Goal: Check status: Check status

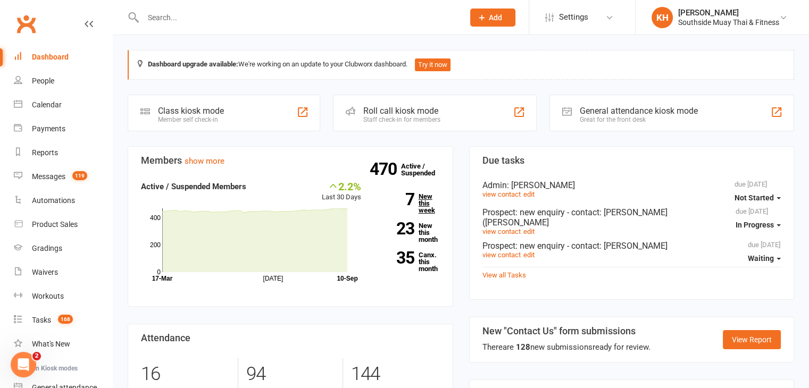
click at [423, 204] on link "7 New this week" at bounding box center [408, 203] width 63 height 21
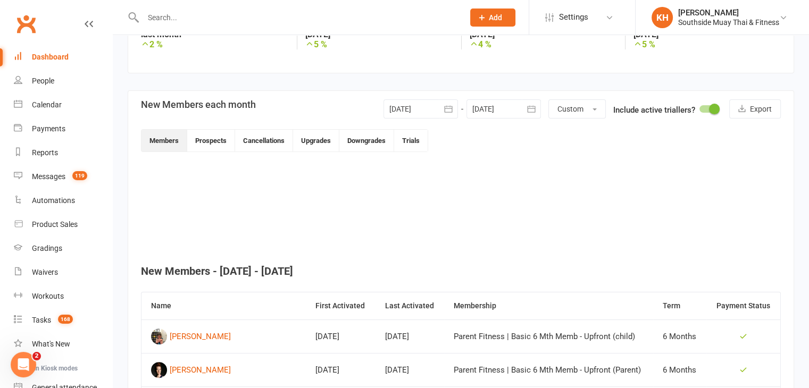
scroll to position [190, 0]
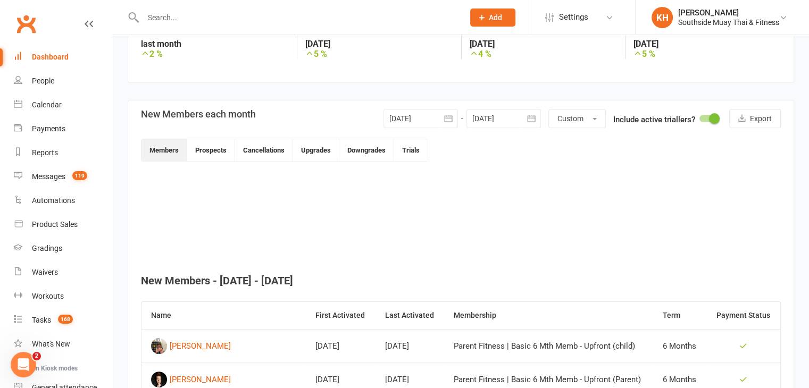
click at [30, 53] on link "Dashboard" at bounding box center [63, 57] width 98 height 24
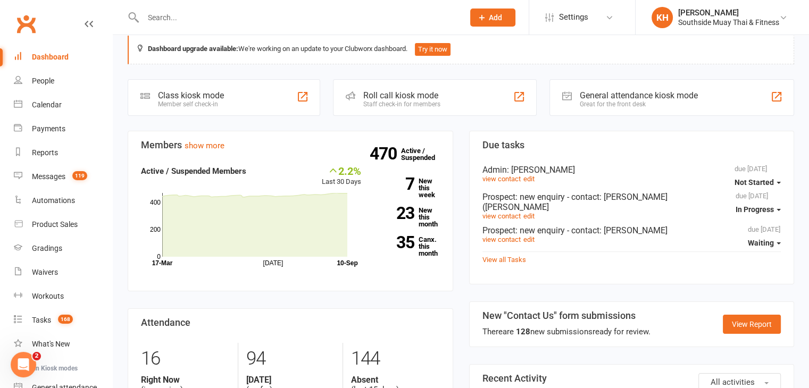
scroll to position [94, 0]
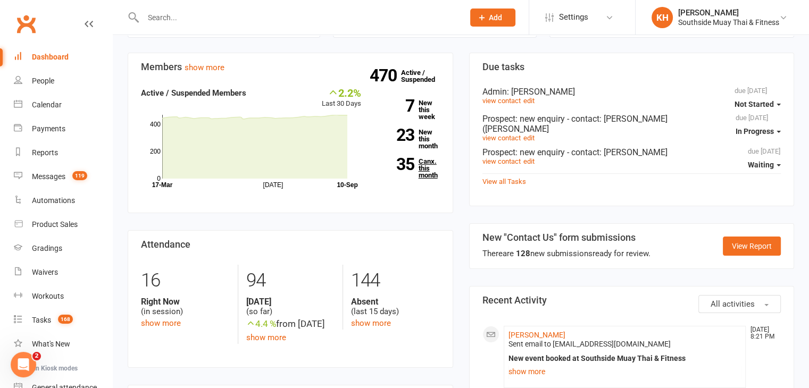
click at [422, 176] on link "35 Canx. this month" at bounding box center [408, 168] width 63 height 21
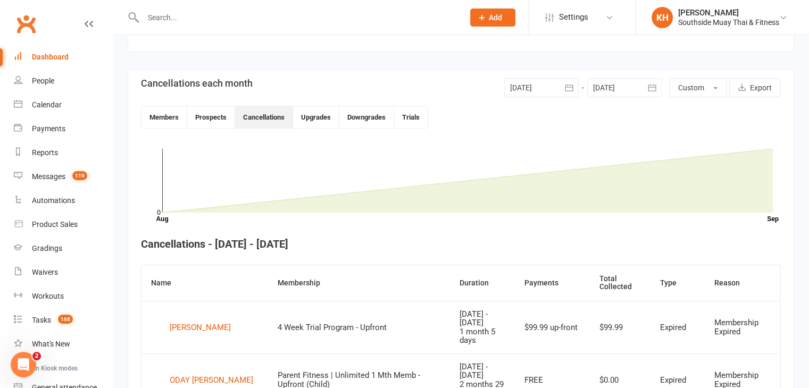
scroll to position [202, 0]
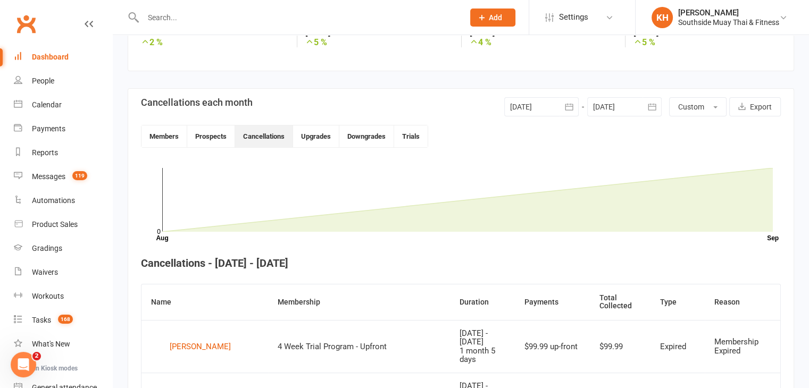
click at [520, 106] on div at bounding box center [541, 106] width 74 height 19
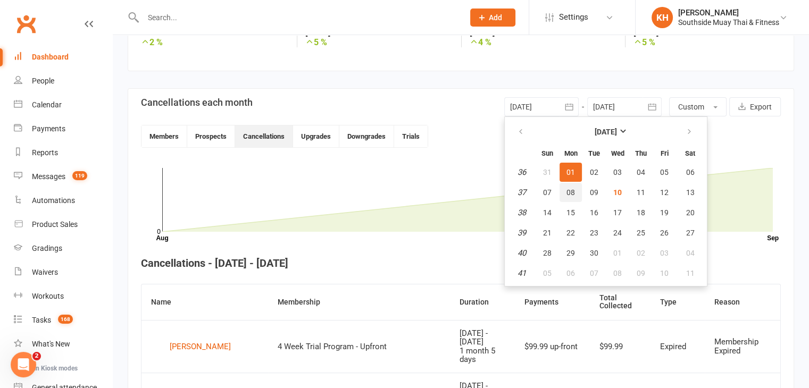
click at [566, 186] on button "08" at bounding box center [571, 192] width 22 height 19
type input "08 Sep 2025"
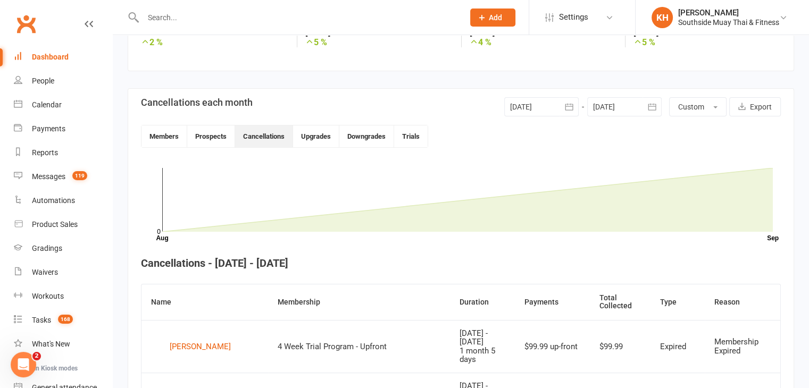
click at [607, 108] on div at bounding box center [624, 106] width 74 height 19
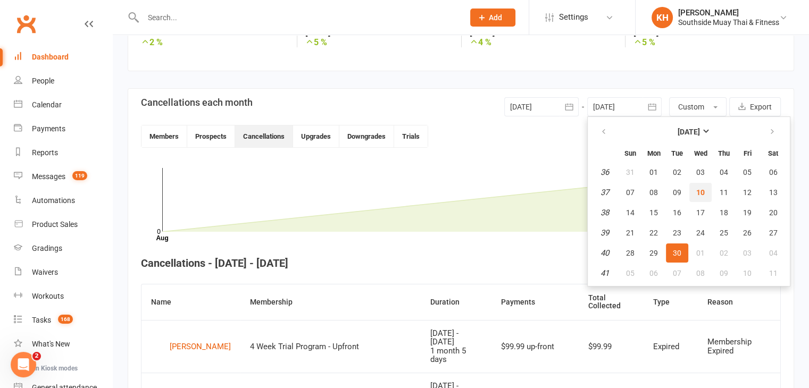
click at [693, 188] on button "10" at bounding box center [700, 192] width 22 height 19
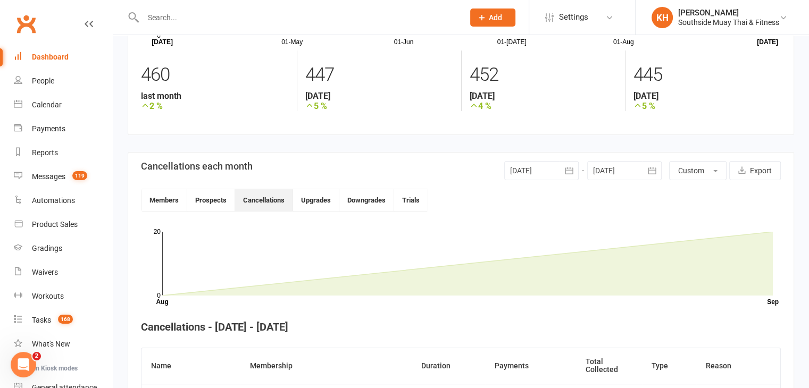
scroll to position [98, 0]
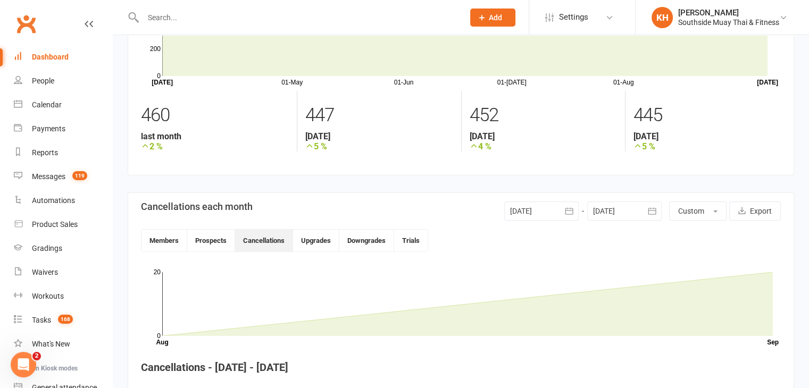
click at [614, 210] on div at bounding box center [624, 211] width 74 height 19
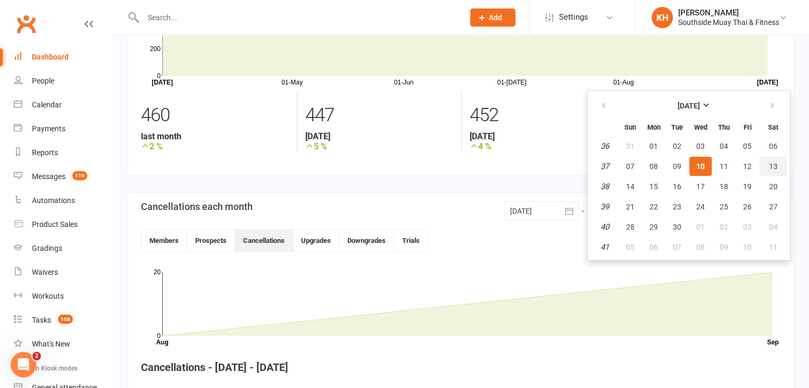
click at [769, 163] on span "13" at bounding box center [773, 166] width 9 height 9
type input "13 Sep 2025"
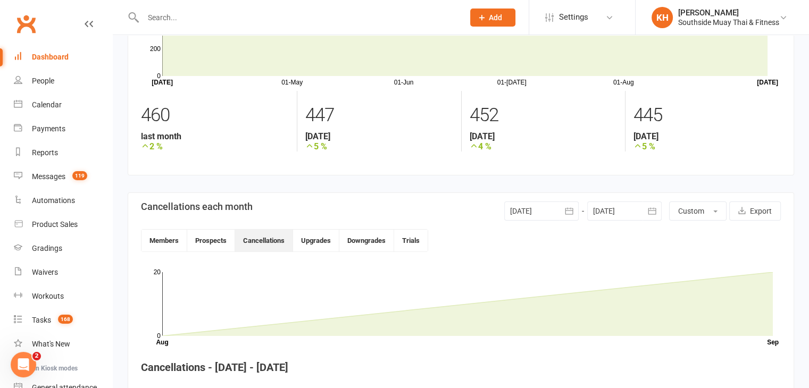
click at [520, 217] on div at bounding box center [541, 211] width 74 height 19
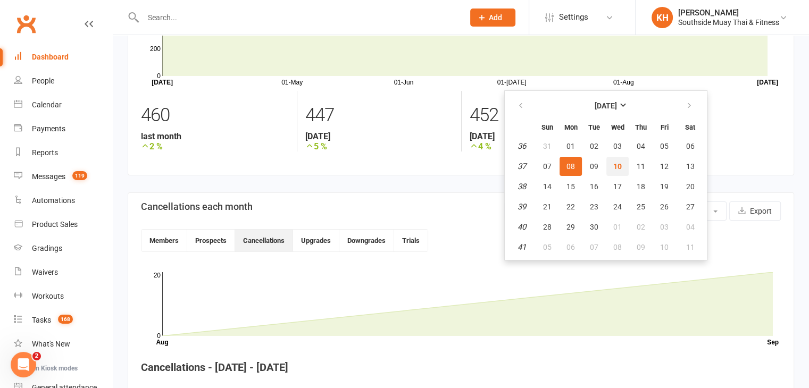
click at [613, 173] on button "10" at bounding box center [617, 166] width 22 height 19
type input "10 Sep 2025"
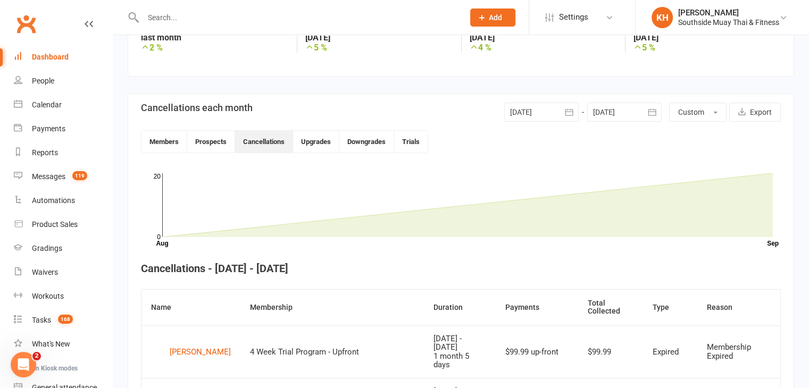
scroll to position [196, 0]
click at [602, 114] on div at bounding box center [624, 112] width 74 height 19
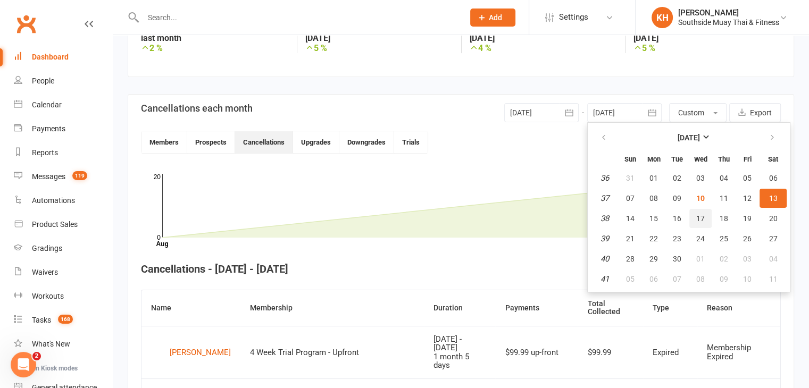
click at [701, 218] on span "17" at bounding box center [700, 218] width 9 height 9
type input "17 Sep 2025"
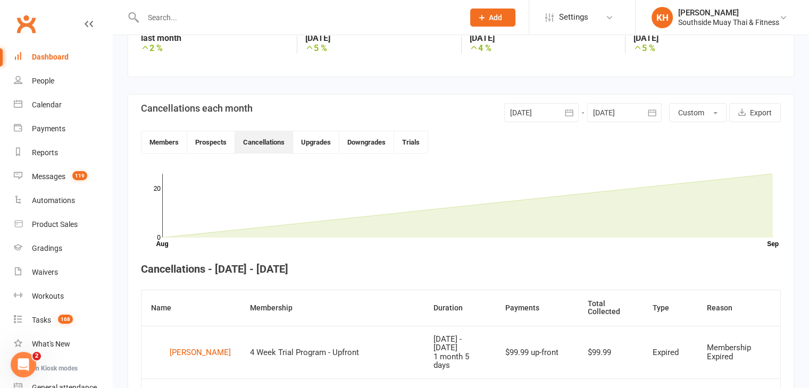
click at [526, 110] on div at bounding box center [541, 112] width 74 height 19
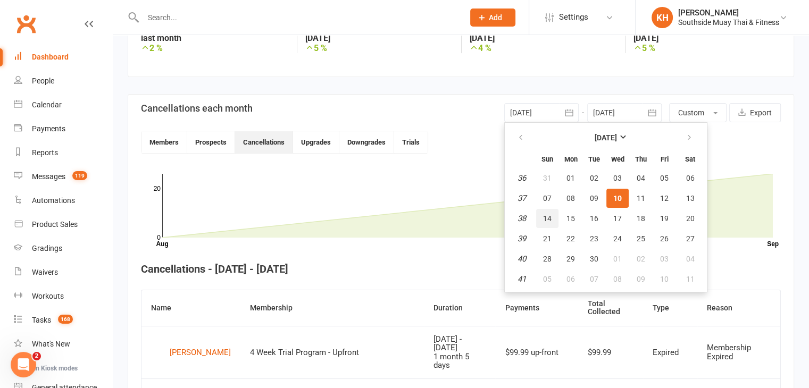
click at [548, 218] on span "14" at bounding box center [547, 218] width 9 height 9
type input "14 Sep 2025"
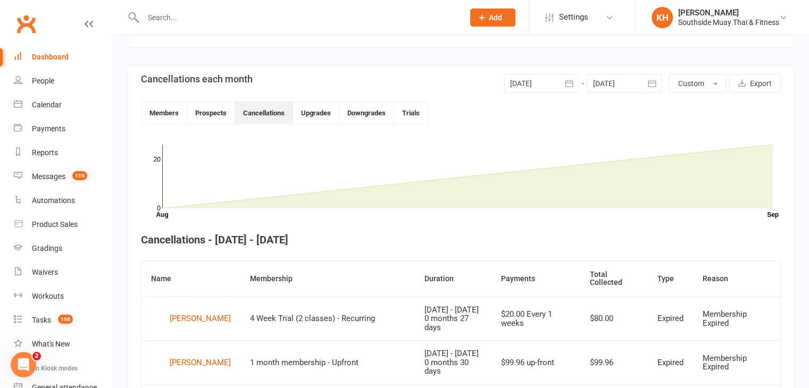
scroll to position [217, 0]
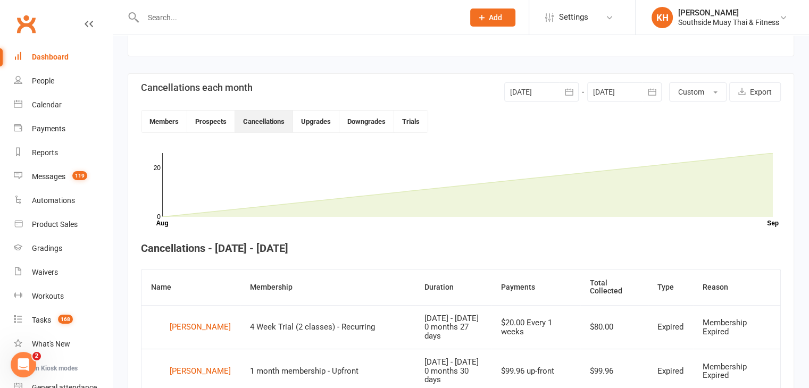
click at [601, 92] on div at bounding box center [624, 91] width 74 height 19
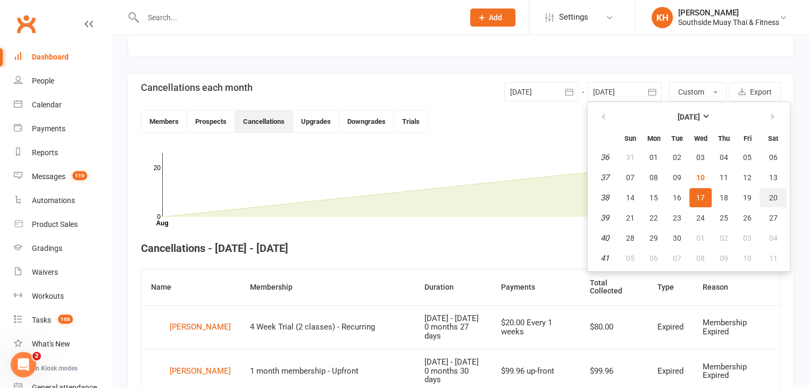
click at [771, 199] on span "20" at bounding box center [773, 198] width 9 height 9
type input "20 Sep 2025"
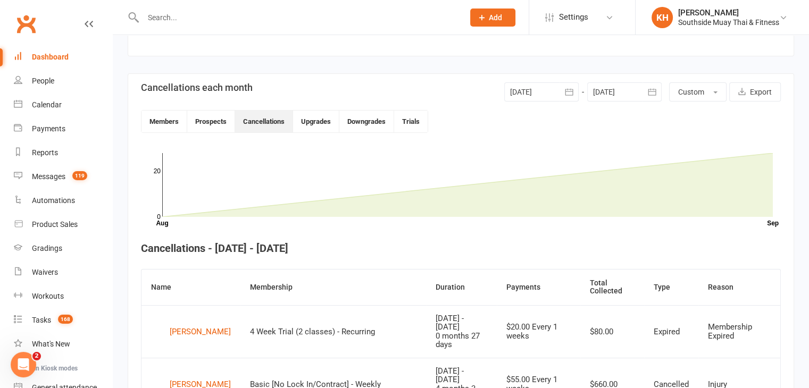
click at [536, 95] on div at bounding box center [541, 91] width 74 height 19
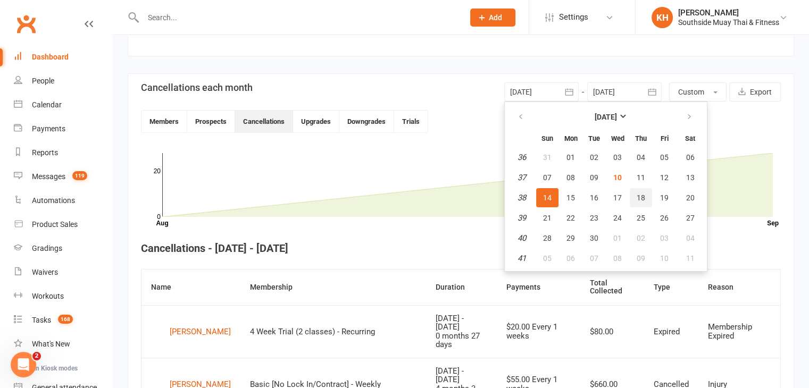
click at [634, 198] on button "18" at bounding box center [641, 197] width 22 height 19
type input "18 Sep 2025"
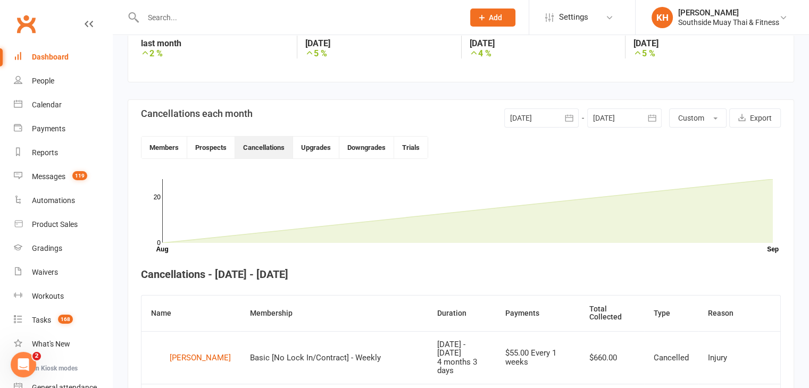
scroll to position [173, 0]
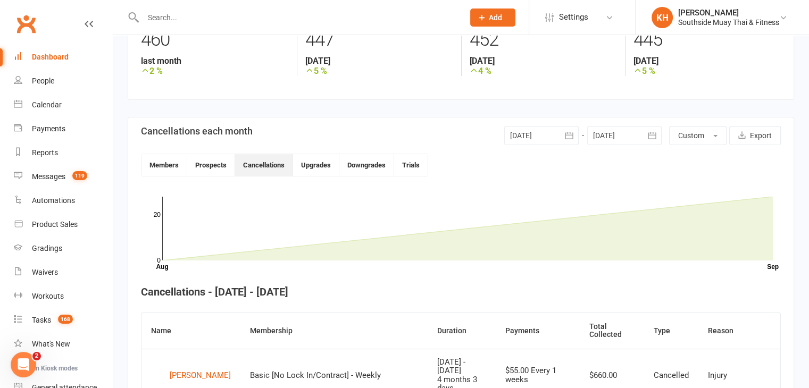
click at [612, 140] on div at bounding box center [624, 135] width 74 height 19
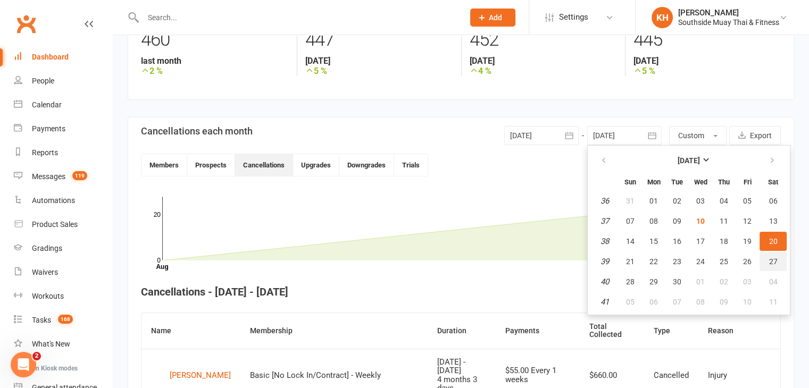
click at [773, 263] on span "27" at bounding box center [773, 261] width 9 height 9
type input "27 Sep 2025"
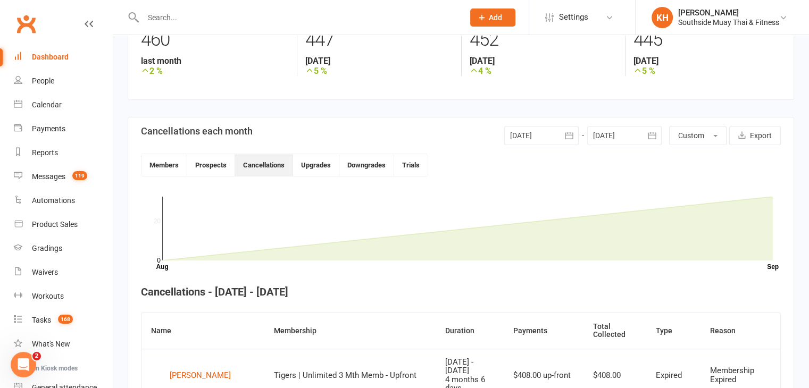
click at [532, 133] on div at bounding box center [541, 135] width 74 height 19
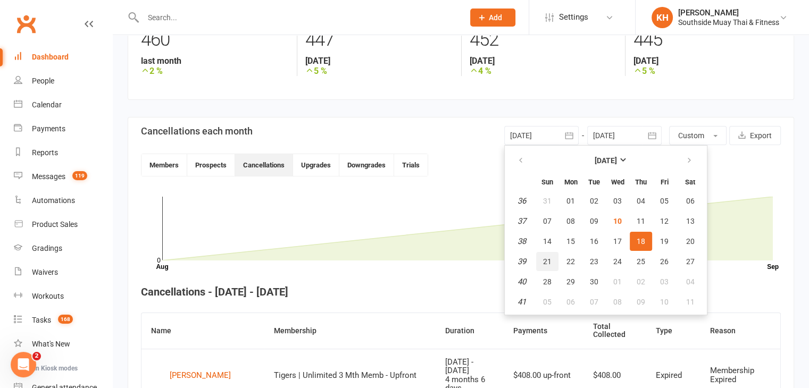
click at [543, 264] on button "21" at bounding box center [547, 261] width 22 height 19
type input "21 Sep 2025"
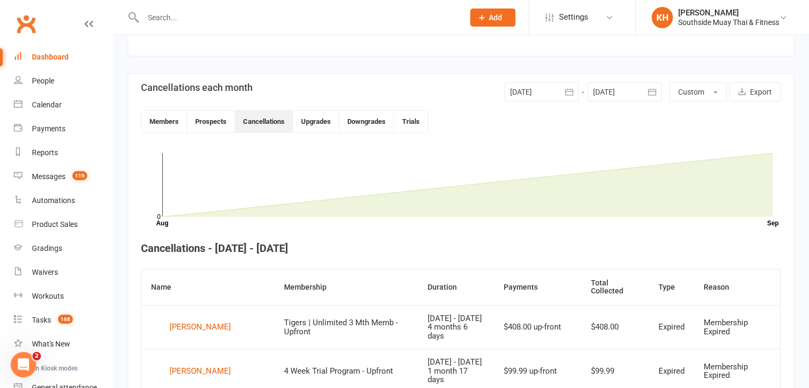
scroll to position [200, 0]
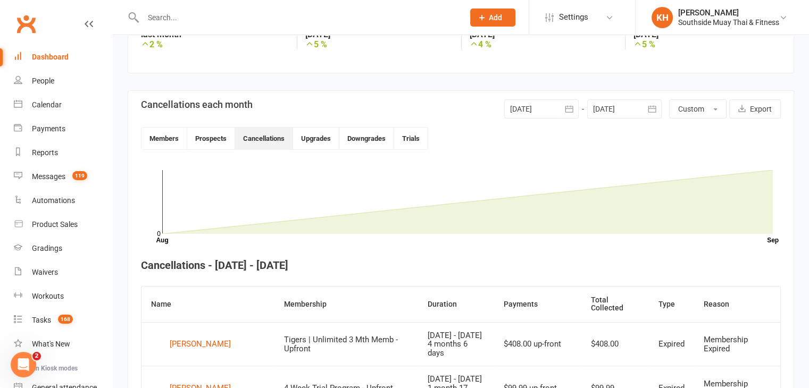
click at [627, 110] on div at bounding box center [624, 108] width 74 height 19
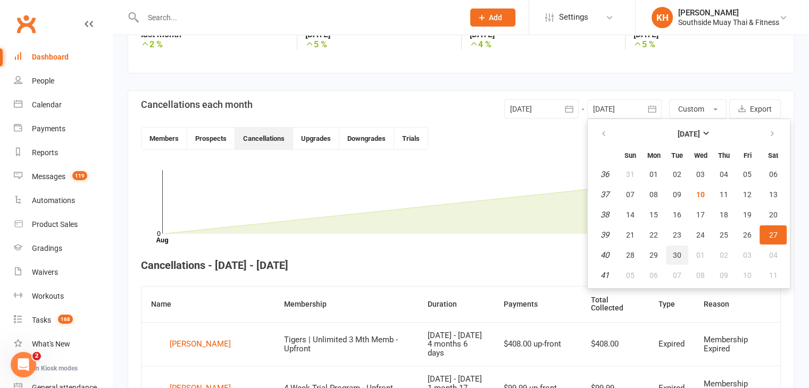
click at [675, 255] on span "30" at bounding box center [677, 255] width 9 height 9
type input "30 Sep 2025"
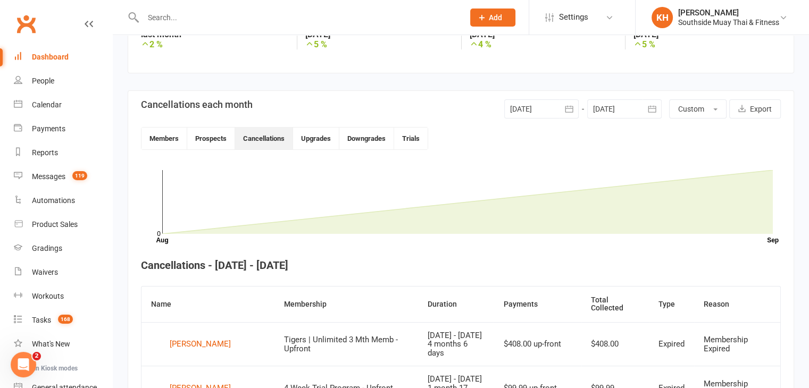
click at [522, 120] on header "Cancellations each month 21 Sep 2025 September 2025 Sun Mon Tue Wed Thu Fri Sat…" at bounding box center [461, 124] width 640 height 51
click at [522, 110] on div at bounding box center [541, 108] width 74 height 19
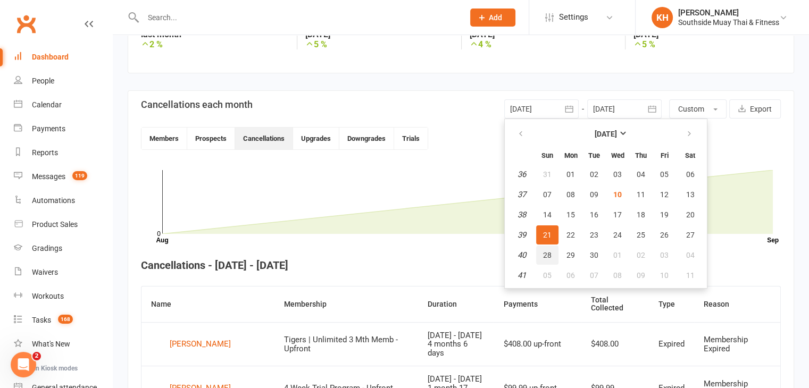
click at [545, 261] on button "28" at bounding box center [547, 255] width 22 height 19
type input "28 Sep 2025"
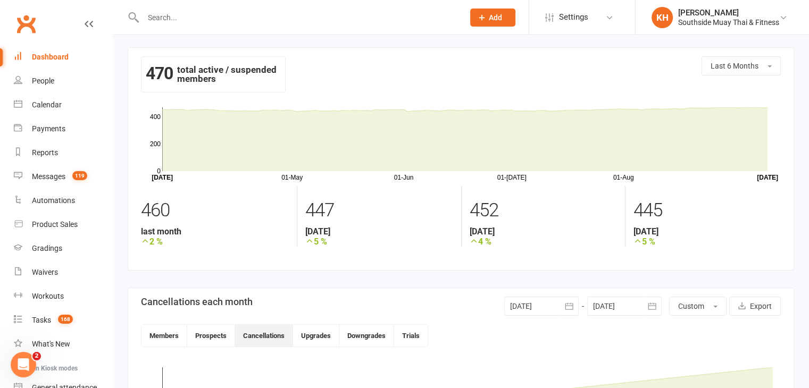
scroll to position [0, 0]
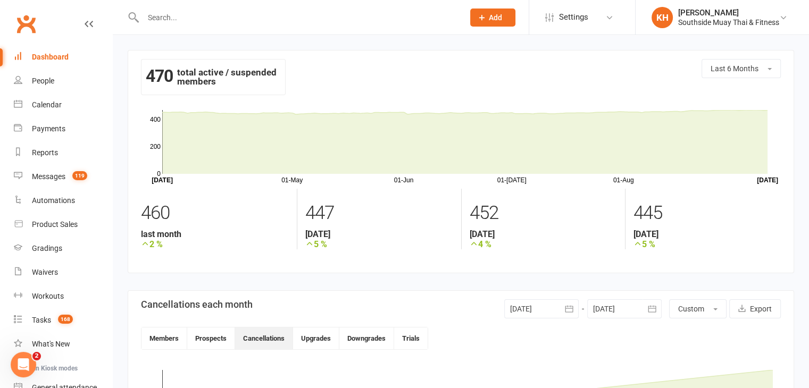
click at [37, 59] on div "Dashboard" at bounding box center [50, 57] width 37 height 9
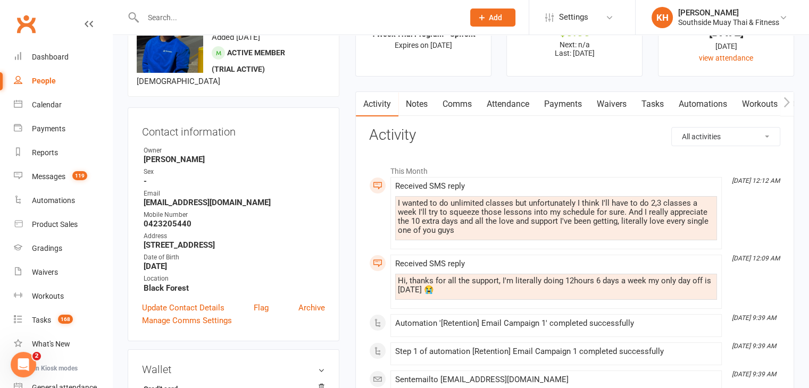
scroll to position [45, 0]
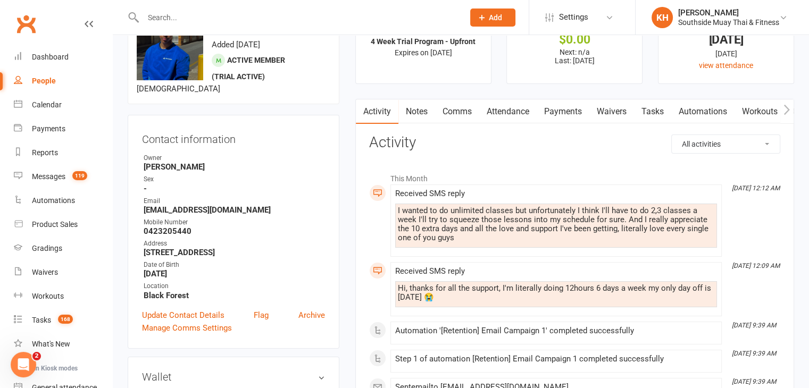
click at [415, 113] on link "Notes" at bounding box center [416, 111] width 37 height 24
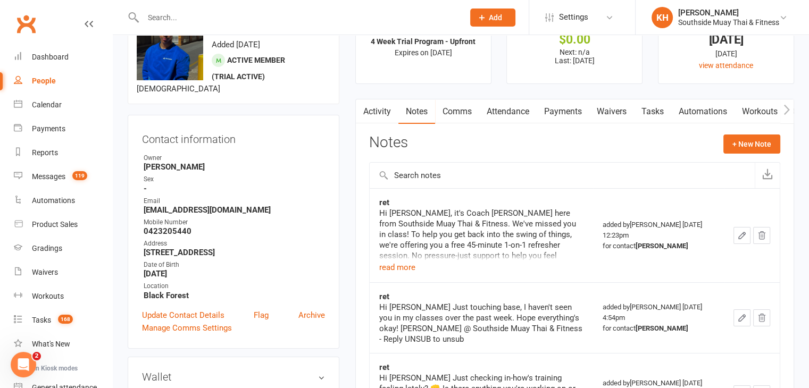
click at [365, 116] on button "button" at bounding box center [362, 111] width 13 height 24
click at [373, 103] on link "Activity" at bounding box center [377, 111] width 43 height 24
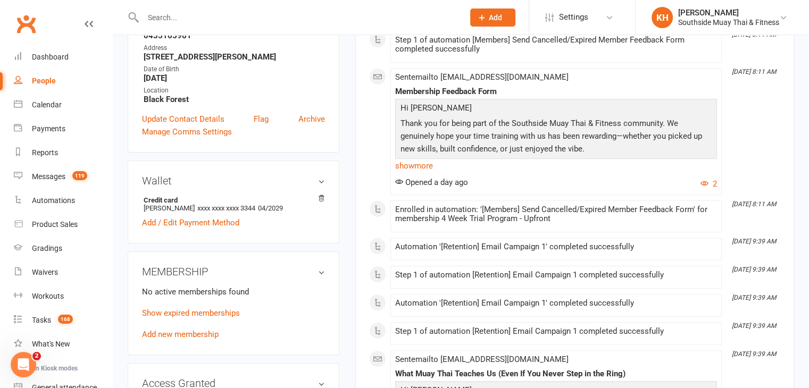
scroll to position [247, 0]
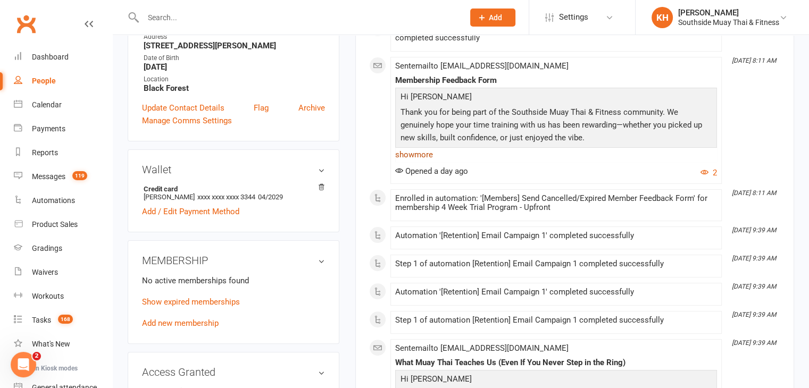
click at [412, 153] on link "show more" at bounding box center [556, 154] width 322 height 15
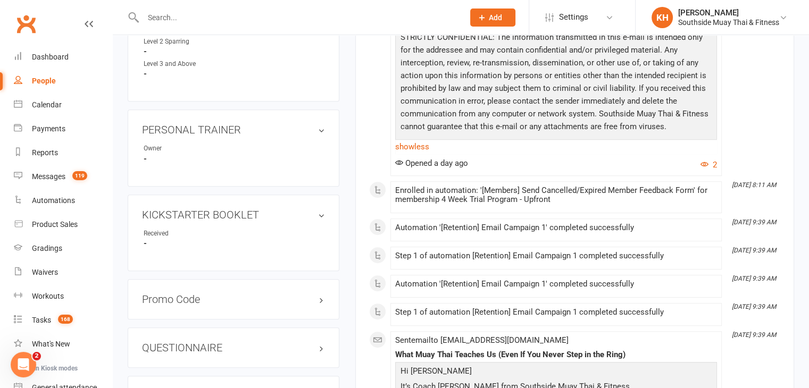
scroll to position [613, 0]
